Goal: Transaction & Acquisition: Purchase product/service

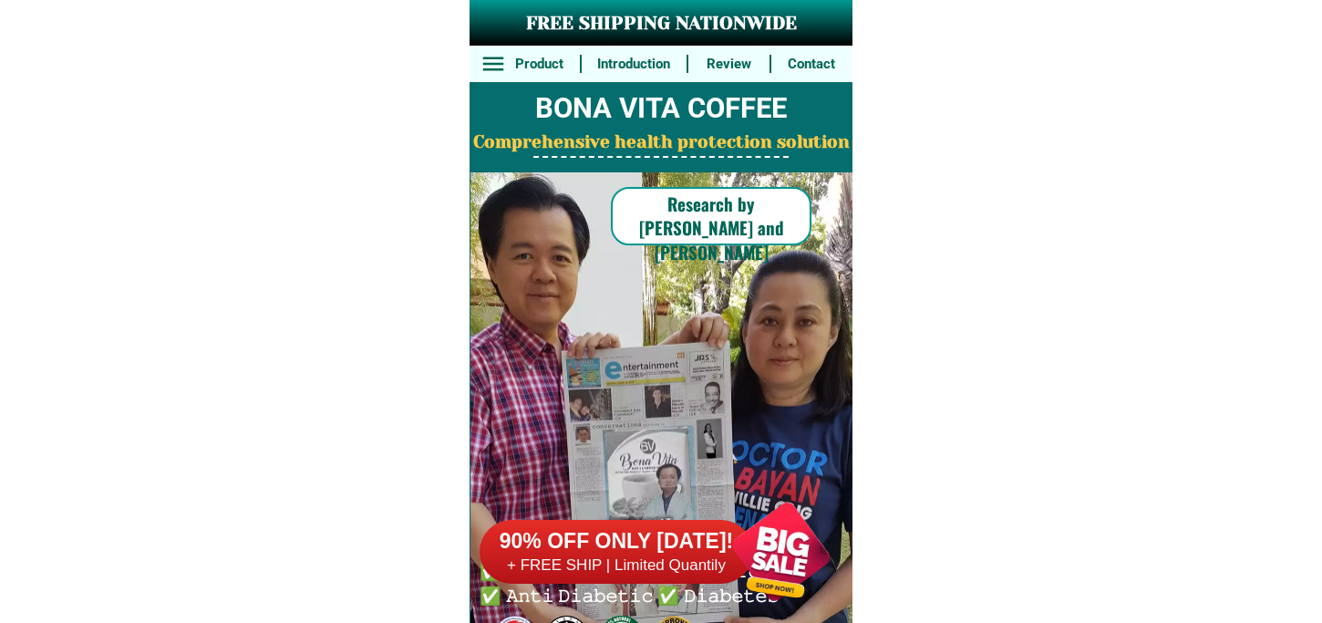
click at [698, 557] on h6 "+ FREE SHIP | Limited Quantily" at bounding box center [617, 565] width 274 height 20
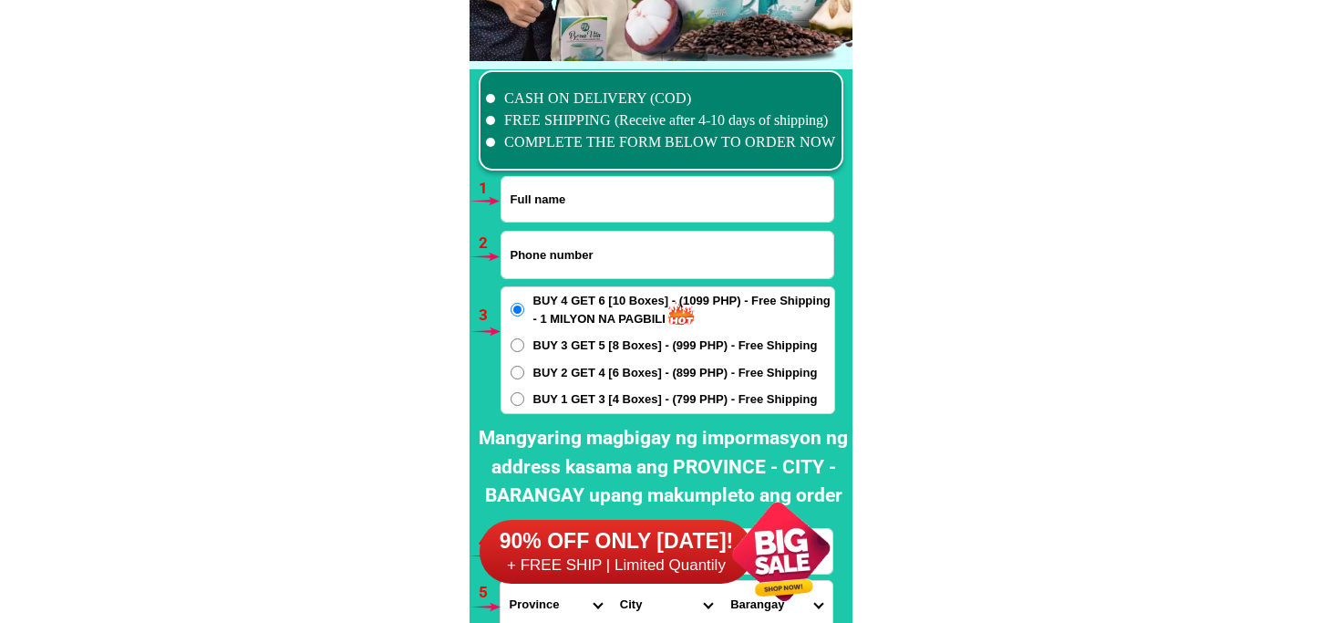
scroll to position [13411, 0]
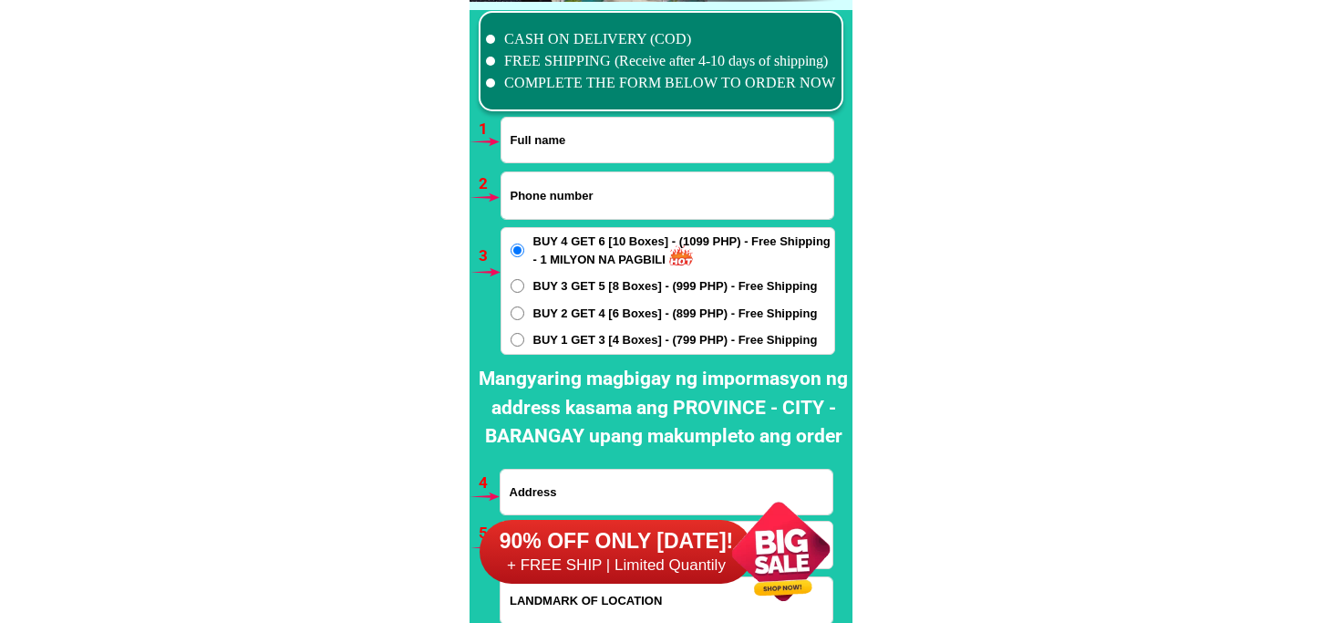
drag, startPoint x: 570, startPoint y: 137, endPoint x: 581, endPoint y: 139, distance: 11.1
click at [570, 137] on input "Input full_name" at bounding box center [668, 140] width 332 height 45
paste input "Bienvinida Dayday Llanera"
type input "Bienvinida Dayday Llanera"
click at [608, 185] on input "Input phone_number" at bounding box center [668, 195] width 332 height 47
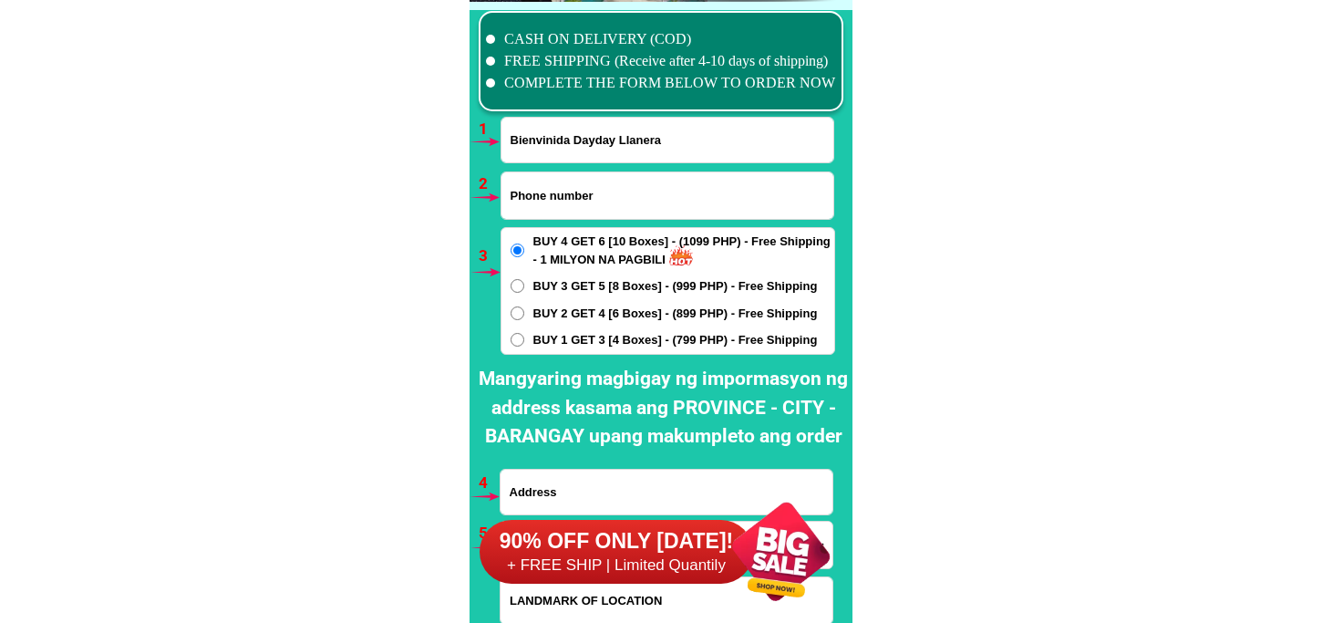
paste input "09978813727"
type input "09978813727"
click at [593, 344] on span "BUY 1 GET 3 [4 Boxes] - (799 PHP) - Free Shipping" at bounding box center [676, 340] width 285 height 18
click at [524, 344] on input "BUY 1 GET 3 [4 Boxes] - (799 PHP) - Free Shipping" at bounding box center [518, 340] width 14 height 14
radio input "true"
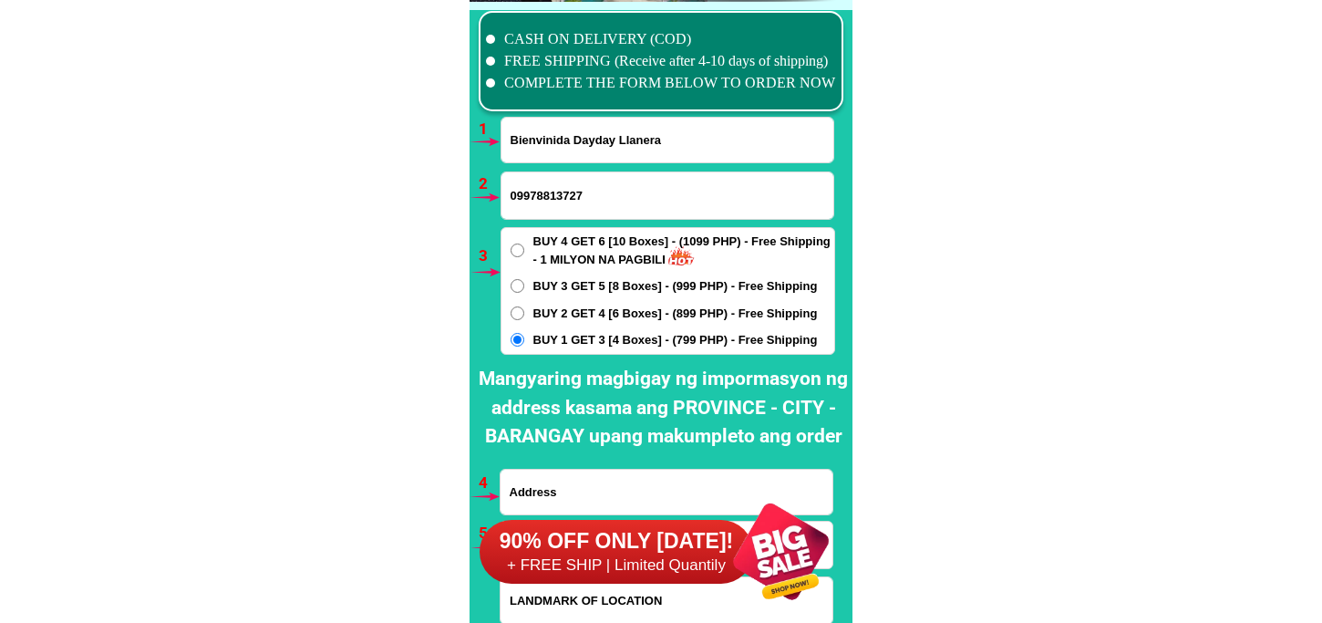
scroll to position [13513, 0]
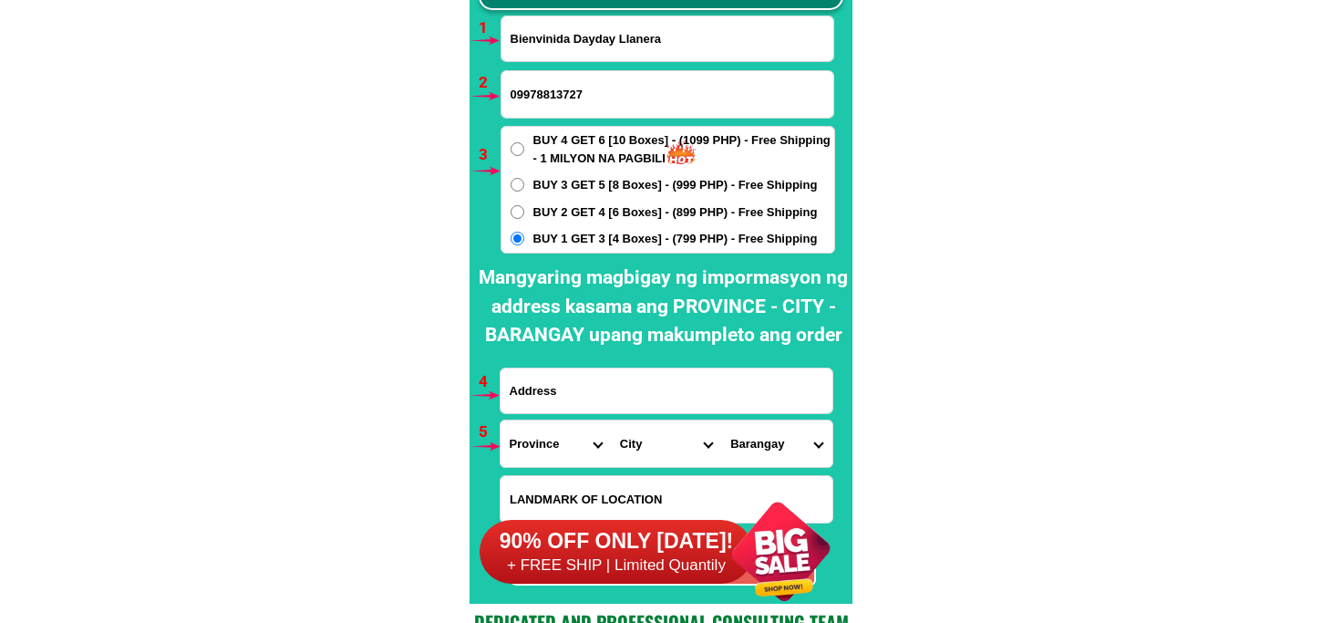
click at [590, 399] on input "Input address" at bounding box center [667, 390] width 332 height 45
paste input "[PERSON_NAME] malasila makilala [GEOGRAPHIC_DATA]904"
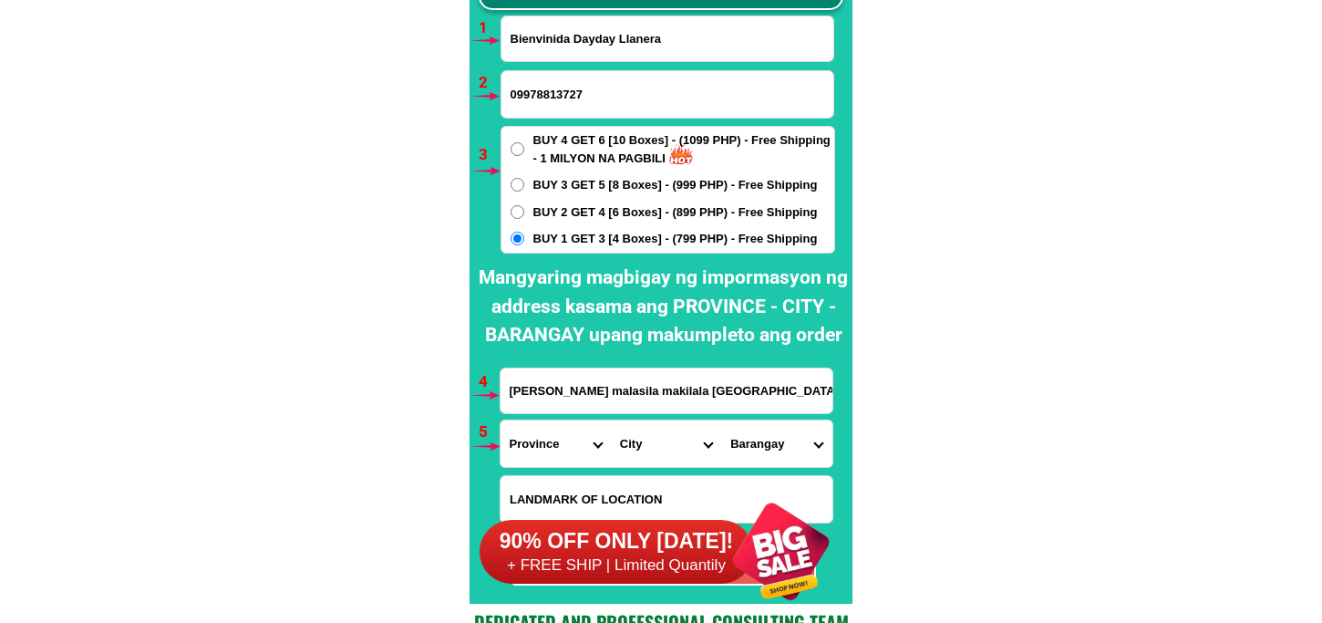
type input "[PERSON_NAME] malasila makilala [GEOGRAPHIC_DATA]904"
drag, startPoint x: 556, startPoint y: 441, endPoint x: 562, endPoint y: 420, distance: 21.7
click at [556, 441] on select "Province [GEOGRAPHIC_DATA] [GEOGRAPHIC_DATA][PERSON_NAME][GEOGRAPHIC_DATA][GEOG…" at bounding box center [556, 443] width 110 height 47
select select "63_170"
click at [501, 420] on select "Province [GEOGRAPHIC_DATA] [GEOGRAPHIC_DATA][PERSON_NAME][GEOGRAPHIC_DATA][GEOG…" at bounding box center [556, 443] width 110 height 47
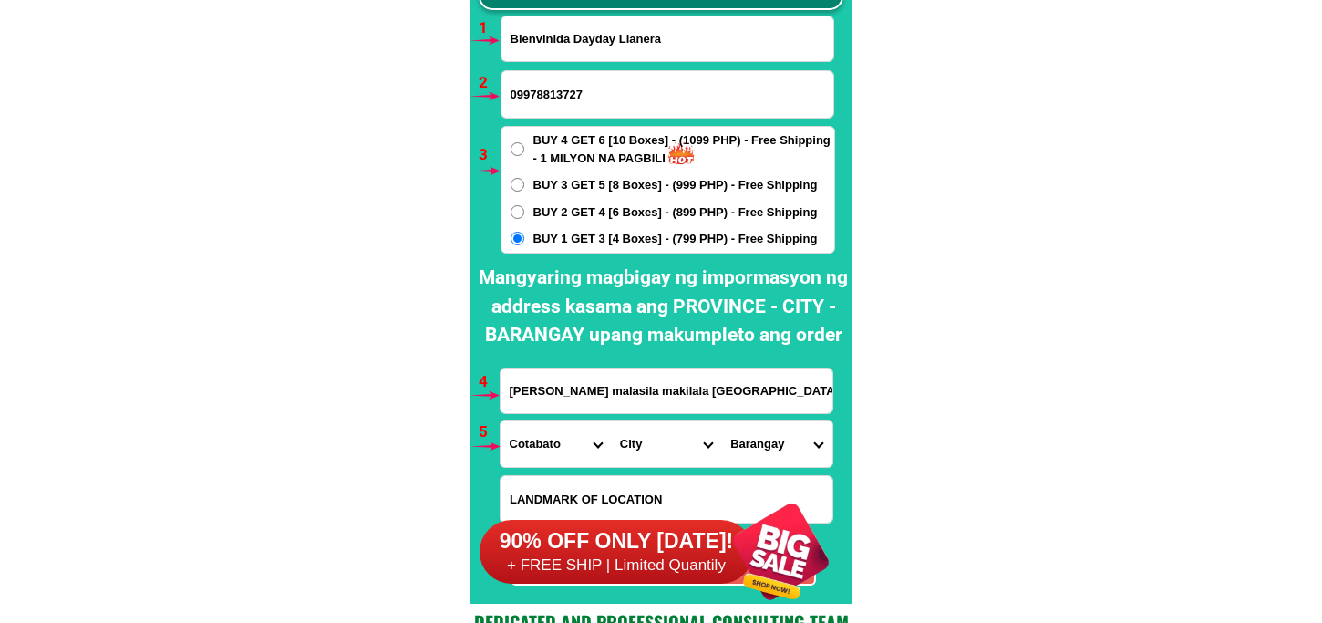
drag, startPoint x: 652, startPoint y: 453, endPoint x: 654, endPoint y: 438, distance: 15.6
click at [652, 449] on select "City Alamada Aleosan [PERSON_NAME][GEOGRAPHIC_DATA]-city [GEOGRAPHIC_DATA][PERS…" at bounding box center [666, 443] width 110 height 47
select select "63_170548"
click at [611, 420] on select "City Alamada Aleosan [PERSON_NAME][GEOGRAPHIC_DATA]-city [GEOGRAPHIC_DATA][PERS…" at bounding box center [666, 443] width 110 height 47
drag, startPoint x: 775, startPoint y: 444, endPoint x: 779, endPoint y: 424, distance: 20.4
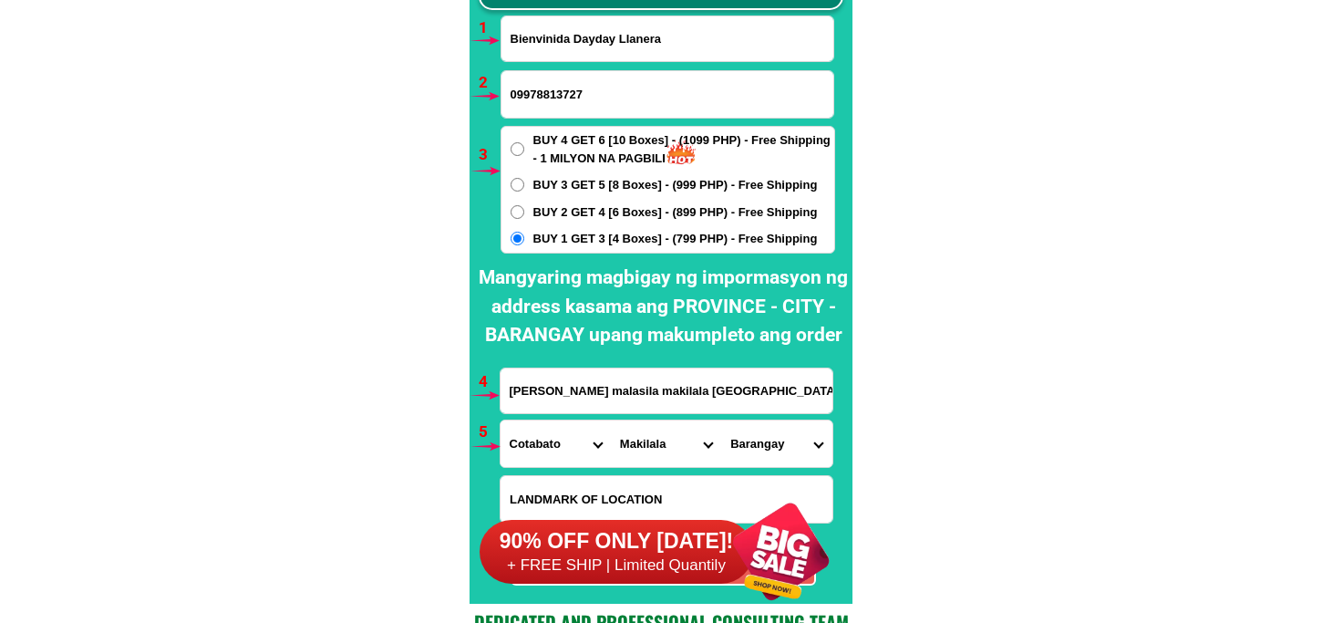
click at [775, 444] on select "Barangay Batasan Bato Biangan Buena [PERSON_NAME] [PERSON_NAME] [PERSON_NAME][G…" at bounding box center [776, 443] width 110 height 47
select select "63_1705484499"
click at [721, 420] on select "Barangay Batasan Bato Biangan Buena [PERSON_NAME] [PERSON_NAME] [PERSON_NAME][G…" at bounding box center [776, 443] width 110 height 47
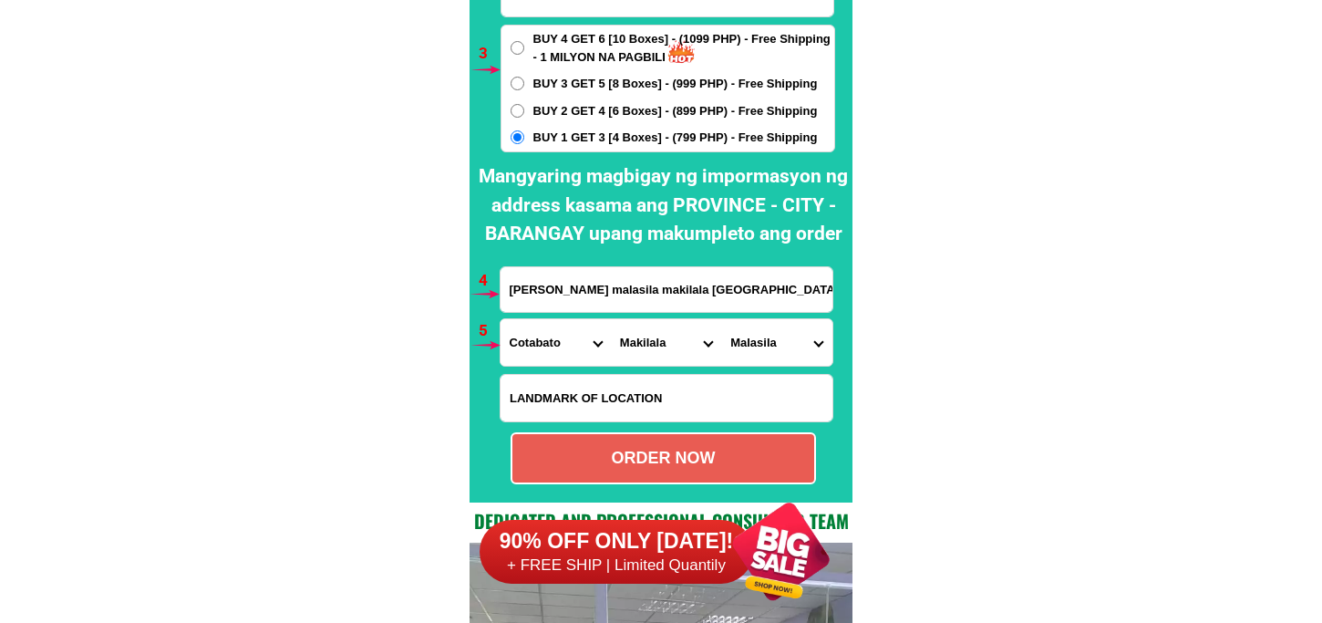
click at [713, 461] on div "ORDER NOW" at bounding box center [664, 458] width 302 height 25
type input "09978813727"
radio input "true"
